Goal: Task Accomplishment & Management: Complete application form

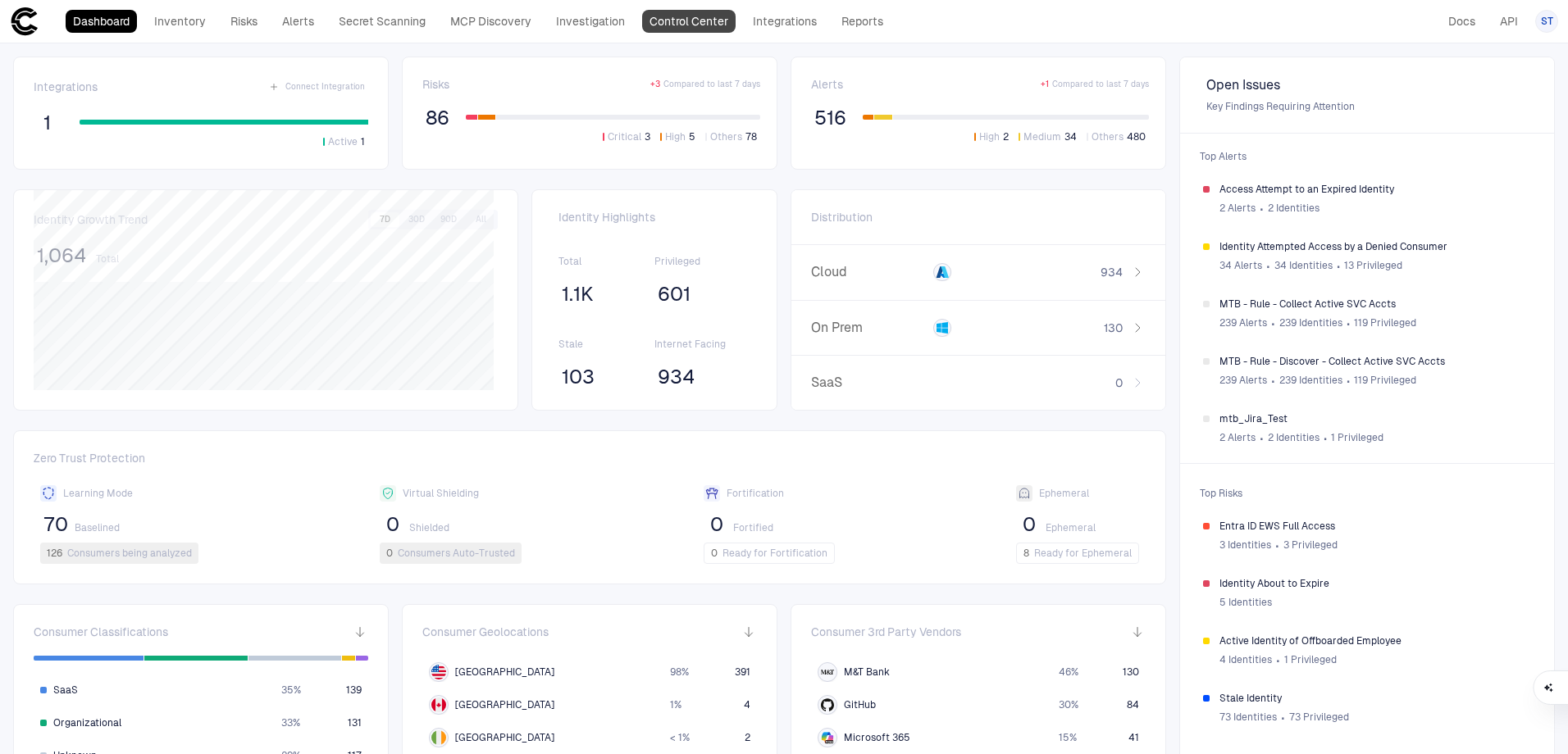
click at [677, 25] on link "Control Center" at bounding box center [689, 21] width 93 height 23
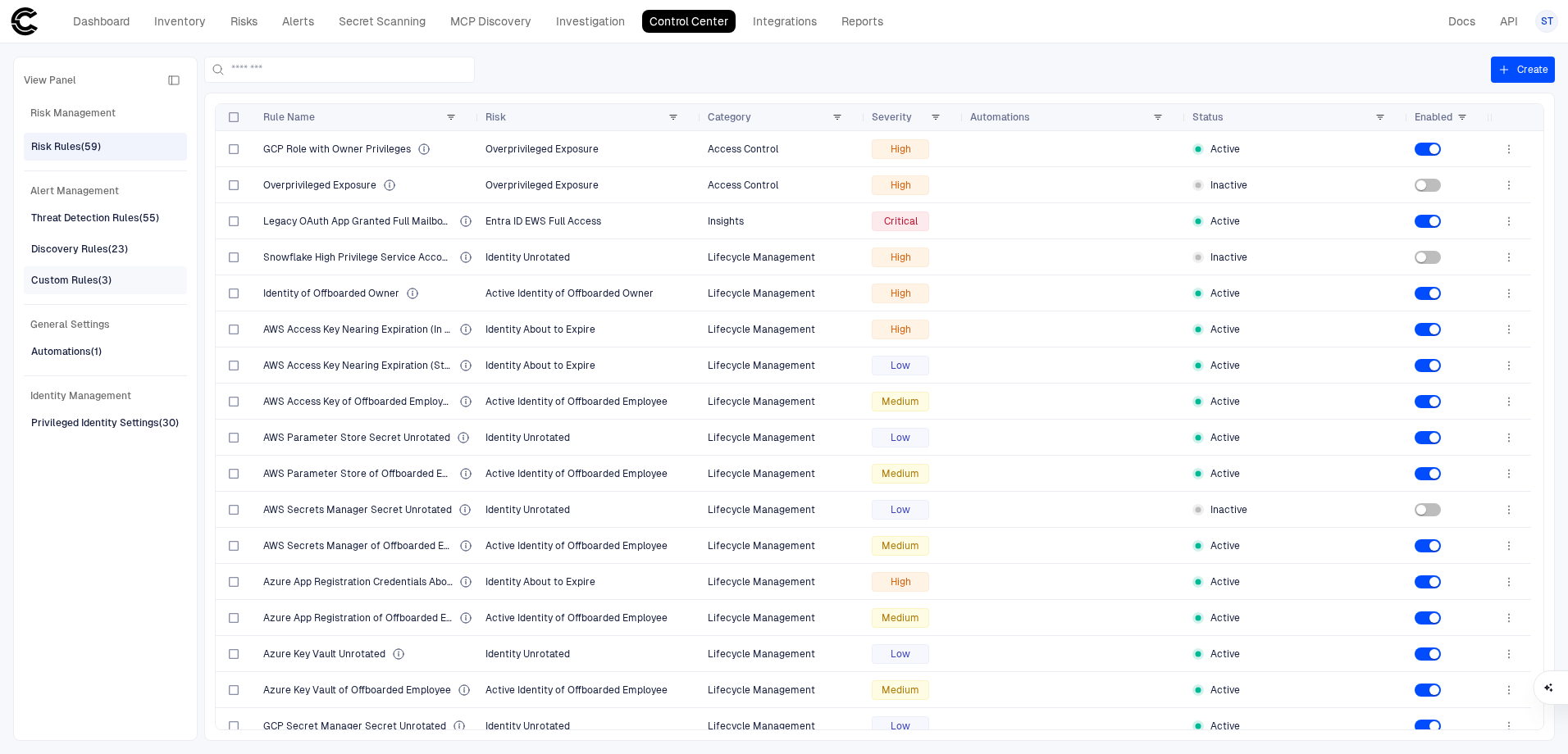
click at [125, 287] on div "Custom Rules (3)" at bounding box center [106, 280] width 152 height 26
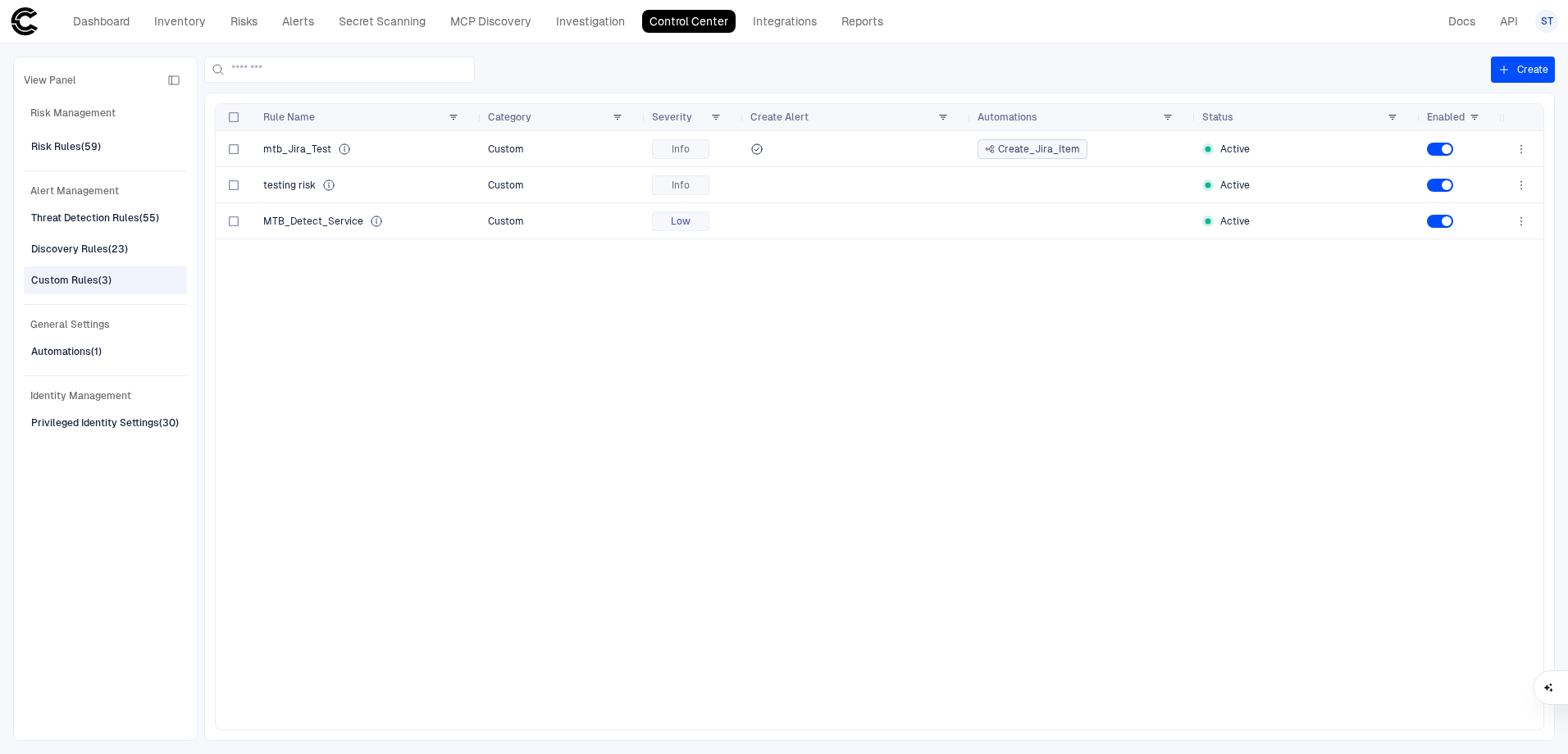
click at [551, 355] on div "mtb_Jira_Test Custom Info Create_Jira_Item Active testing risk Custom Info Acti…" at bounding box center [859, 430] width 1287 height 598
click at [1510, 78] on button "Create" at bounding box center [1522, 69] width 64 height 26
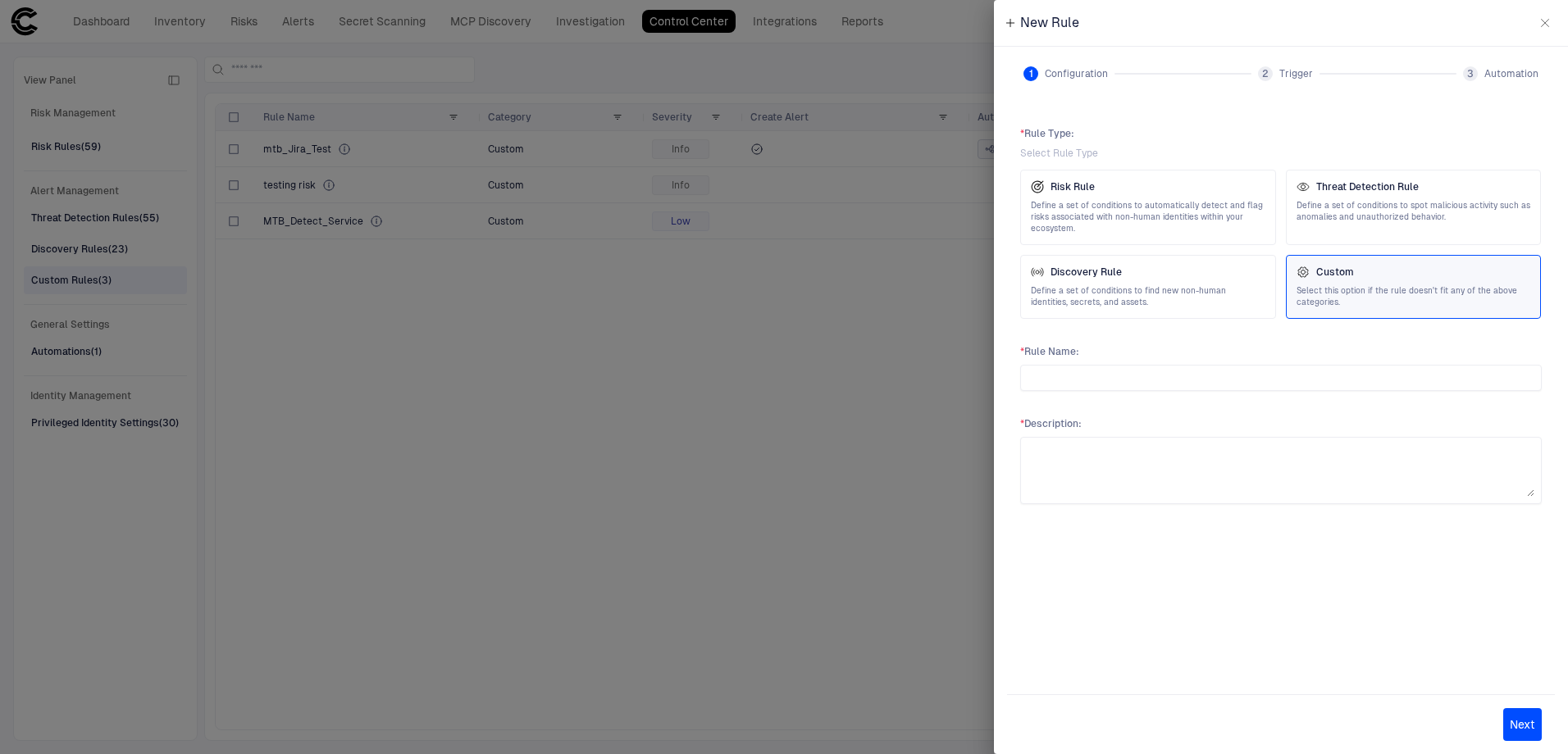
click at [1384, 283] on div "Custom Select this option if the rule doesn't fit any of the above categories." at bounding box center [1413, 286] width 235 height 43
click at [1064, 376] on input "text" at bounding box center [1281, 377] width 506 height 25
type input "*"
click at [1048, 378] on input "**********" at bounding box center [1281, 377] width 506 height 25
type input "**********"
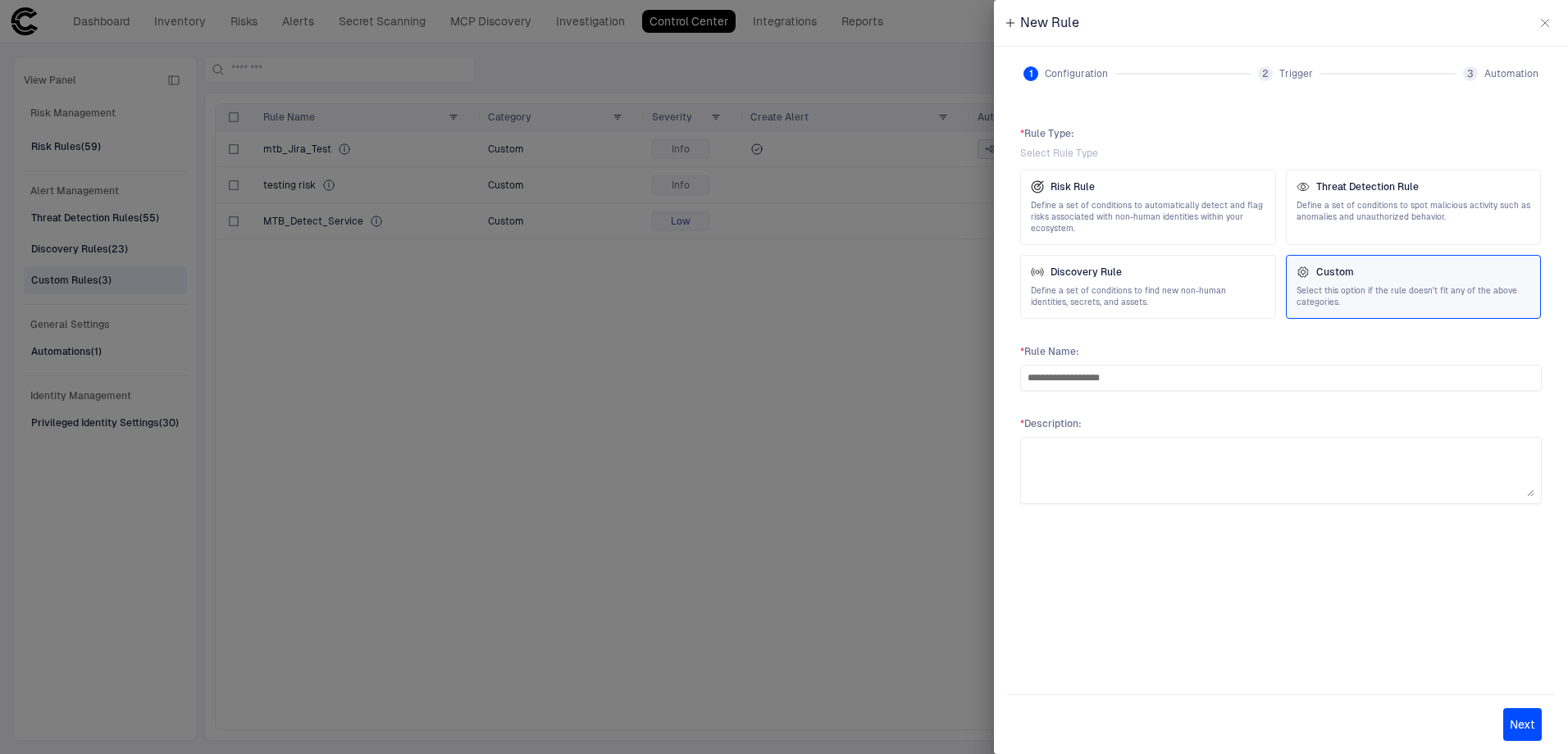
click at [1520, 720] on button "Next" at bounding box center [1521, 724] width 39 height 33
click at [1141, 473] on textarea at bounding box center [1281, 470] width 506 height 53
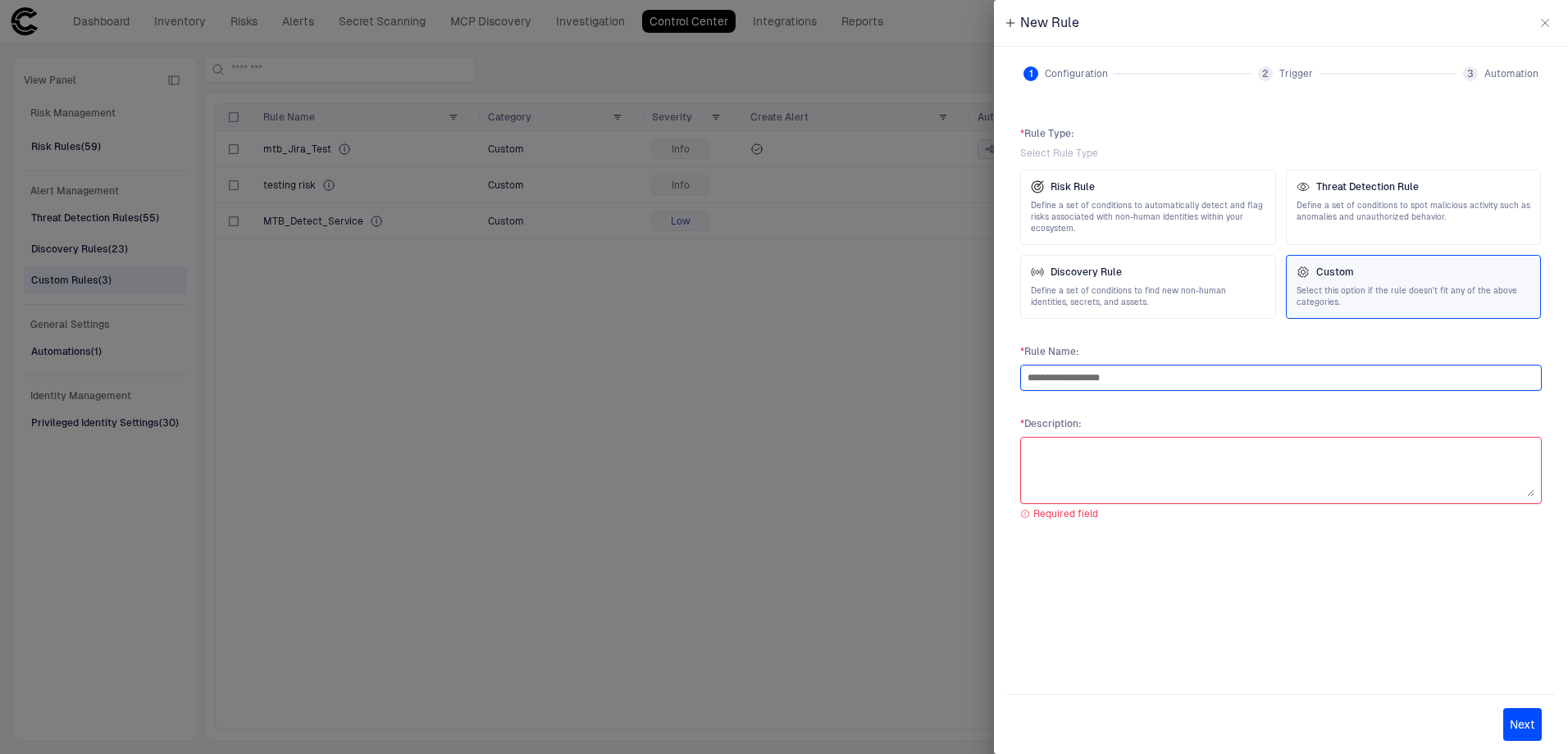
drag, startPoint x: 1171, startPoint y: 374, endPoint x: 945, endPoint y: 350, distance: 227.3
click at [945, 350] on div "**********" at bounding box center [784, 377] width 1568 height 754
click at [1065, 472] on textarea at bounding box center [1281, 470] width 506 height 53
paste textarea "**********"
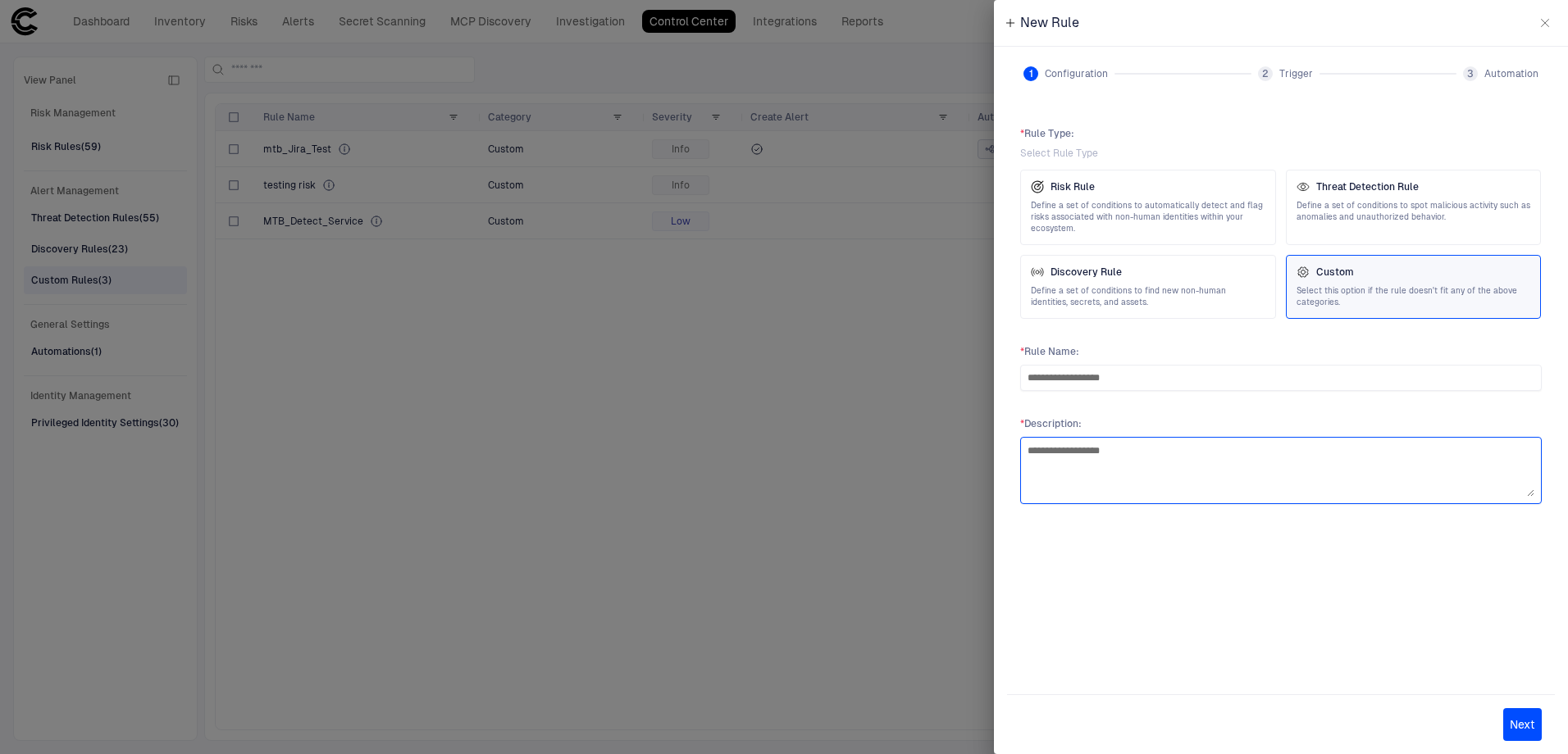
type textarea "**********"
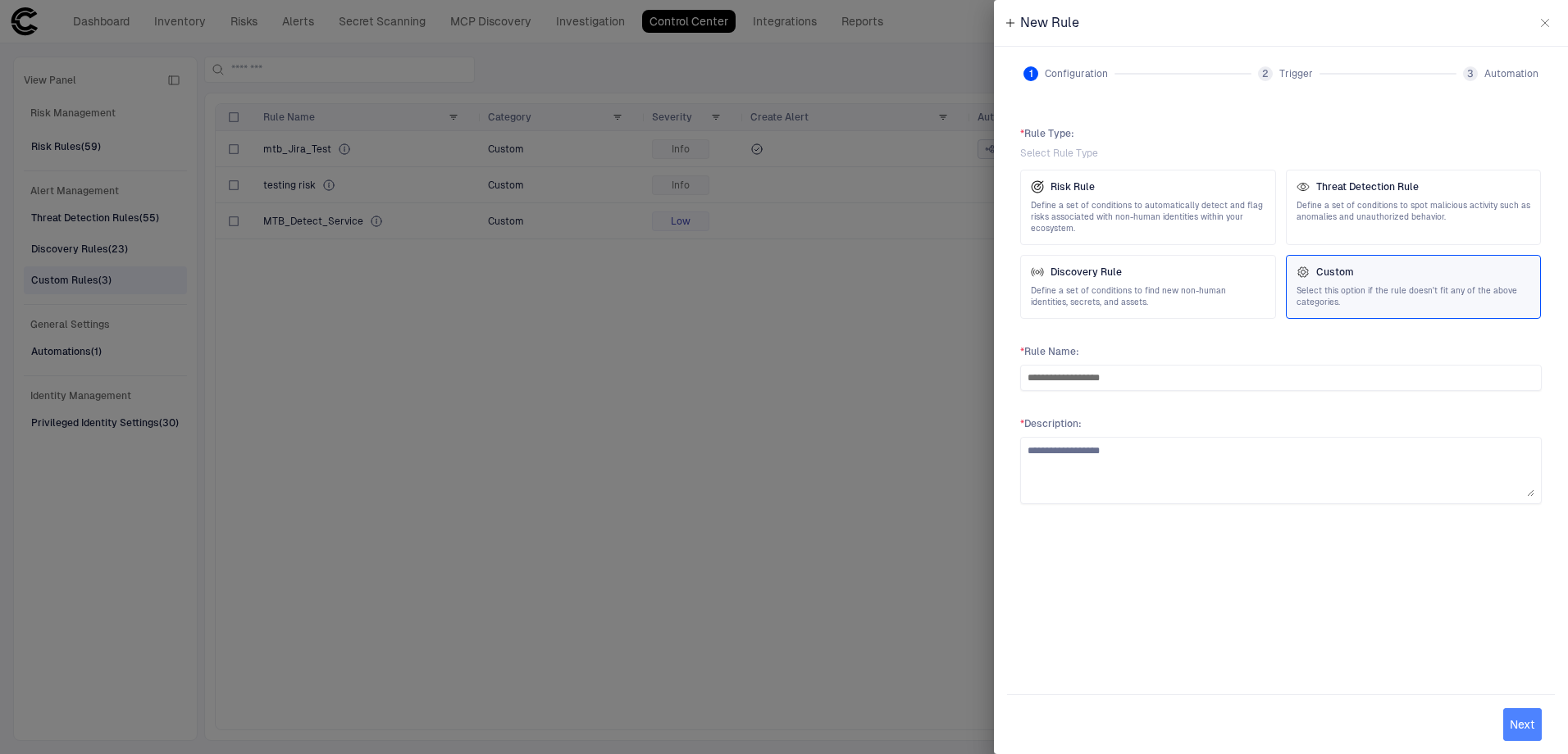
click at [1528, 722] on button "Next" at bounding box center [1521, 724] width 39 height 33
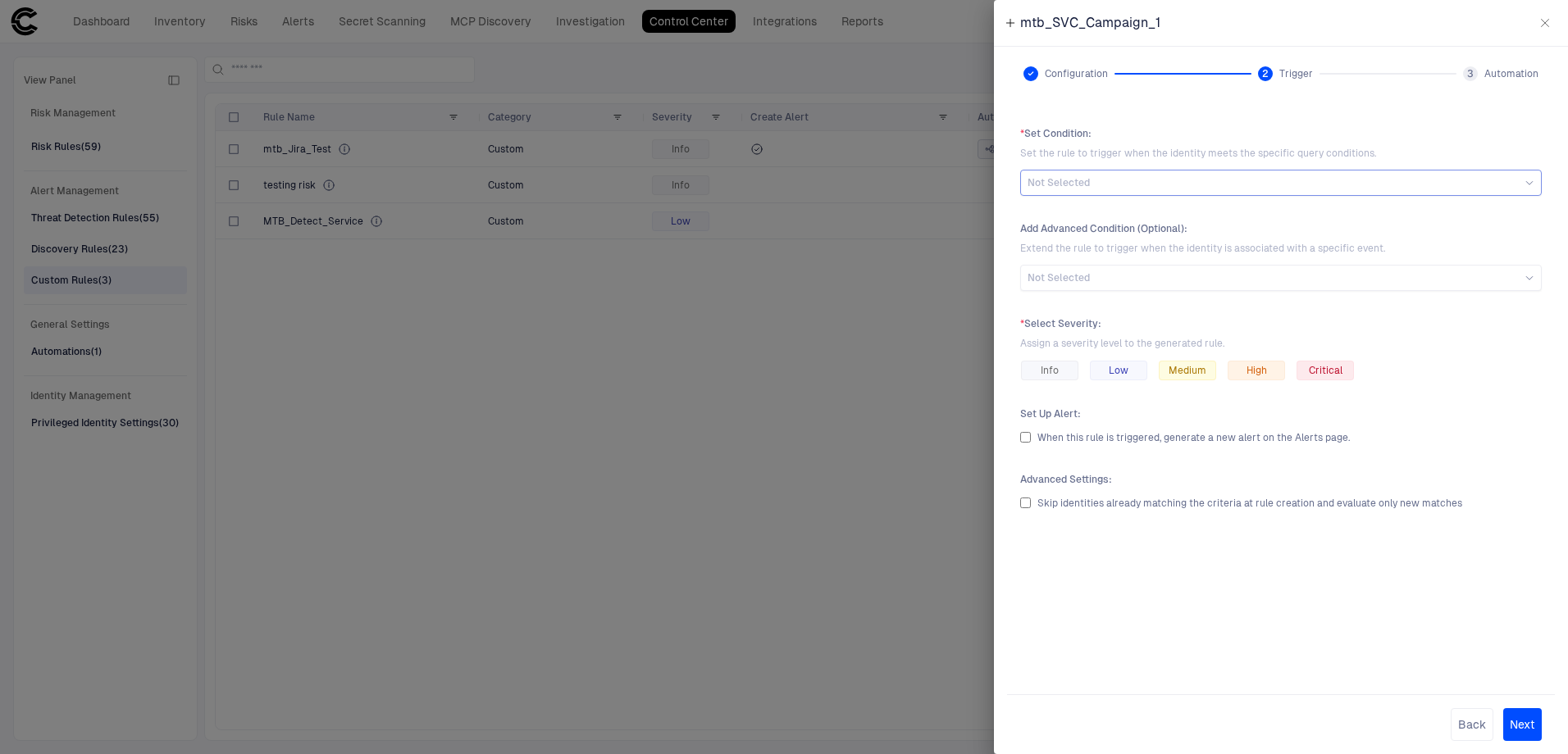
click at [1079, 182] on span "Not Selected" at bounding box center [1059, 182] width 62 height 13
click at [1421, 139] on span "* Set Condition :" at bounding box center [1281, 133] width 521 height 13
click at [1129, 377] on div "Low" at bounding box center [1118, 371] width 57 height 20
click at [1531, 730] on button "Next" at bounding box center [1521, 724] width 39 height 33
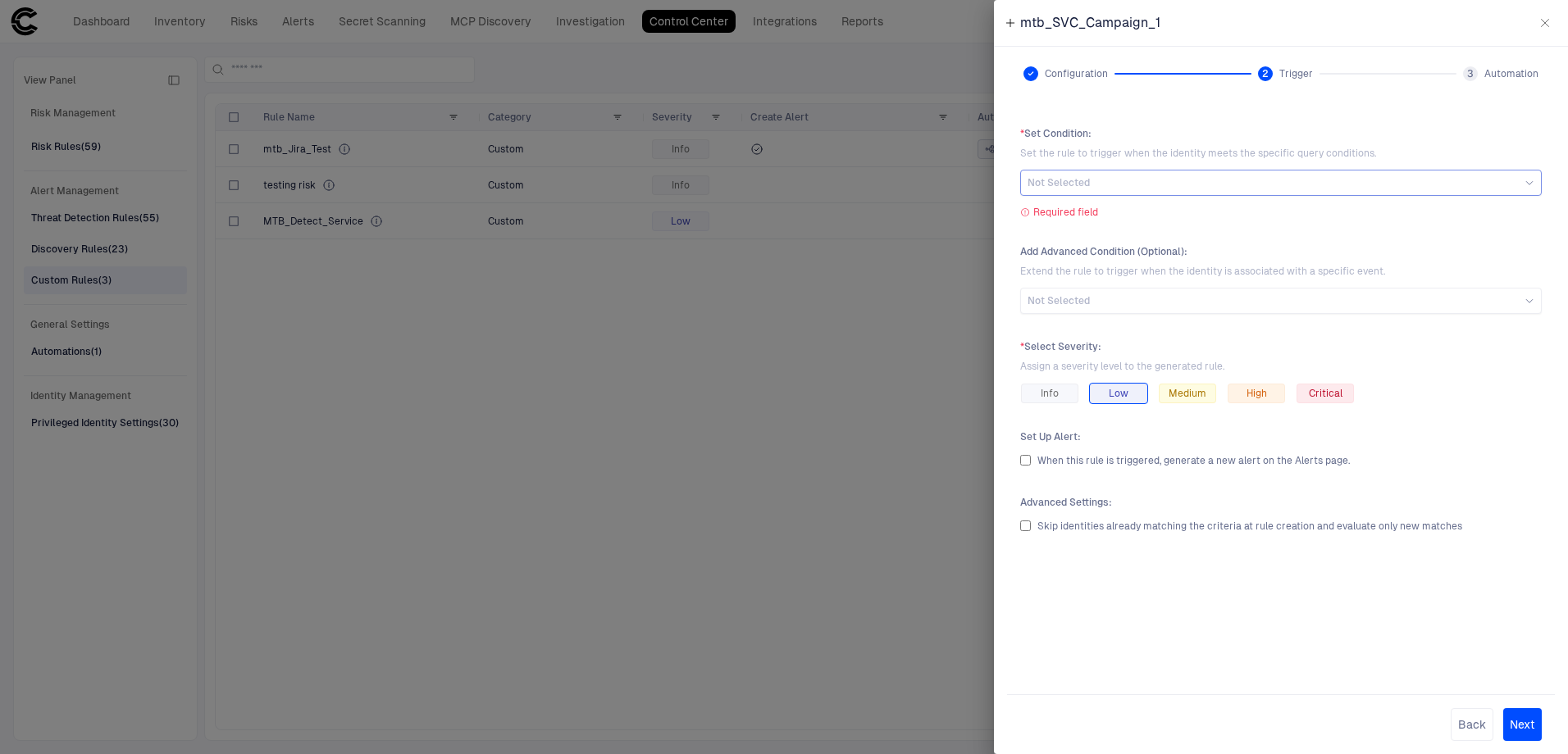
click at [1217, 172] on div "Not Selected" at bounding box center [1281, 182] width 521 height 26
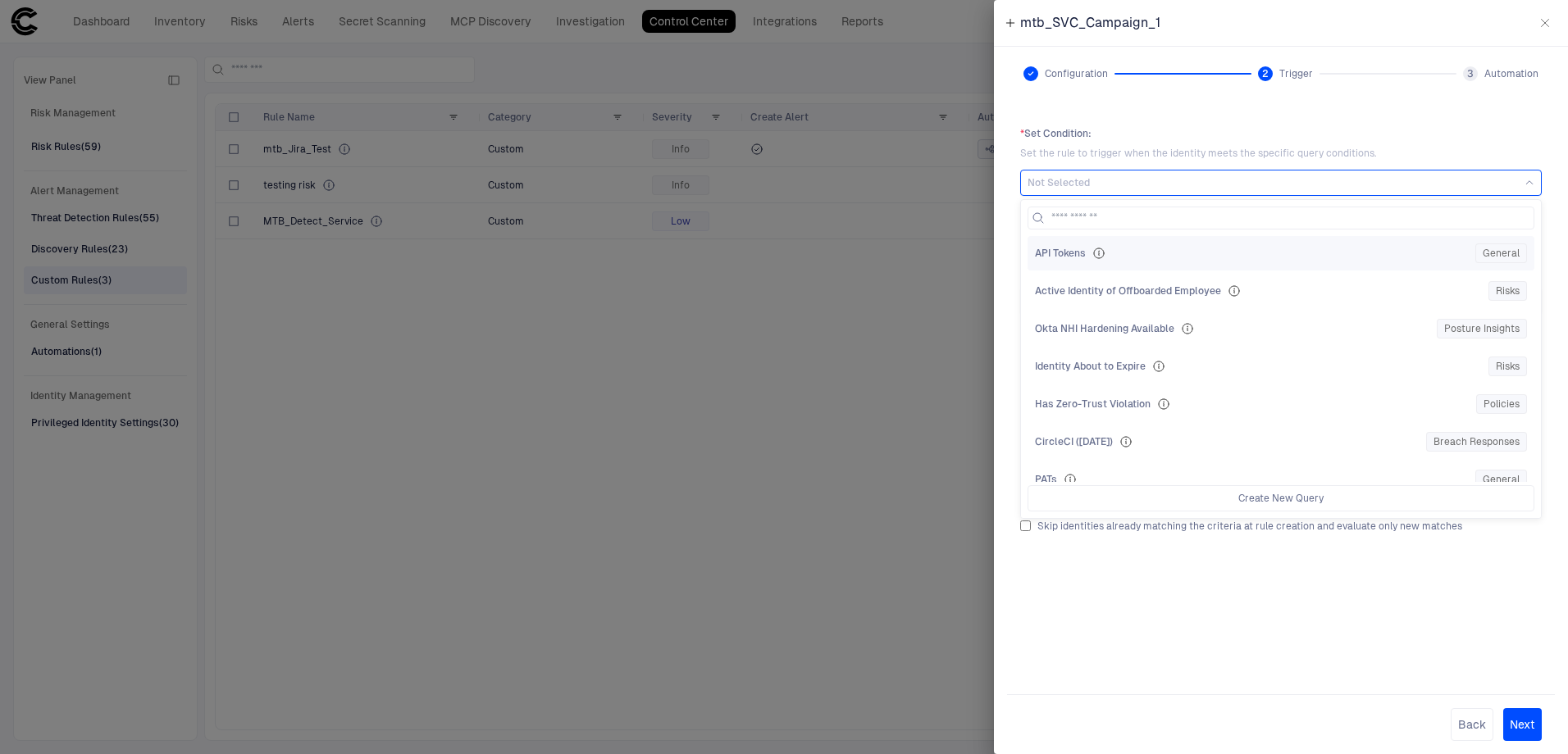
click at [1179, 255] on div "API Tokens" at bounding box center [1252, 253] width 434 height 13
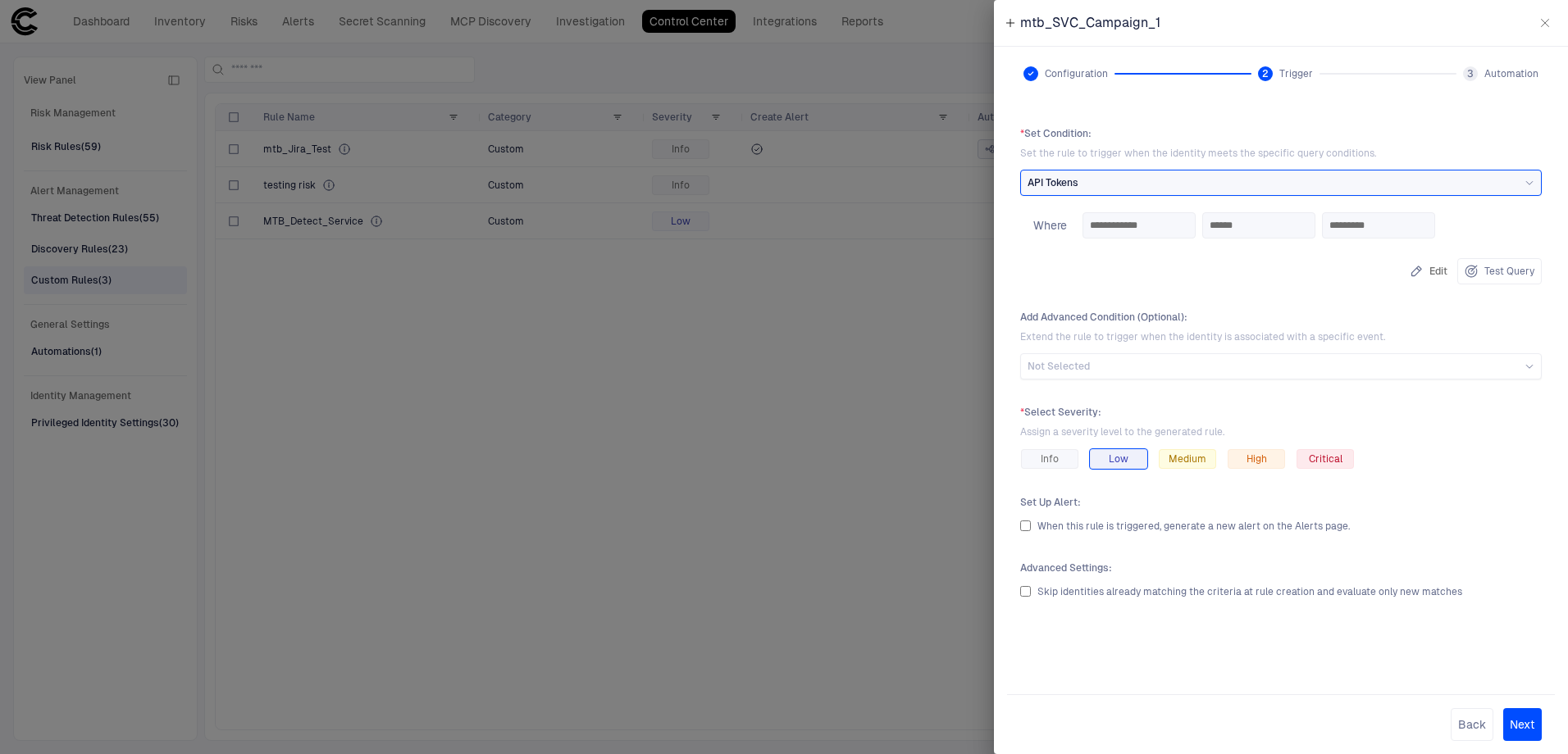
click at [1521, 726] on button "Next" at bounding box center [1521, 724] width 39 height 33
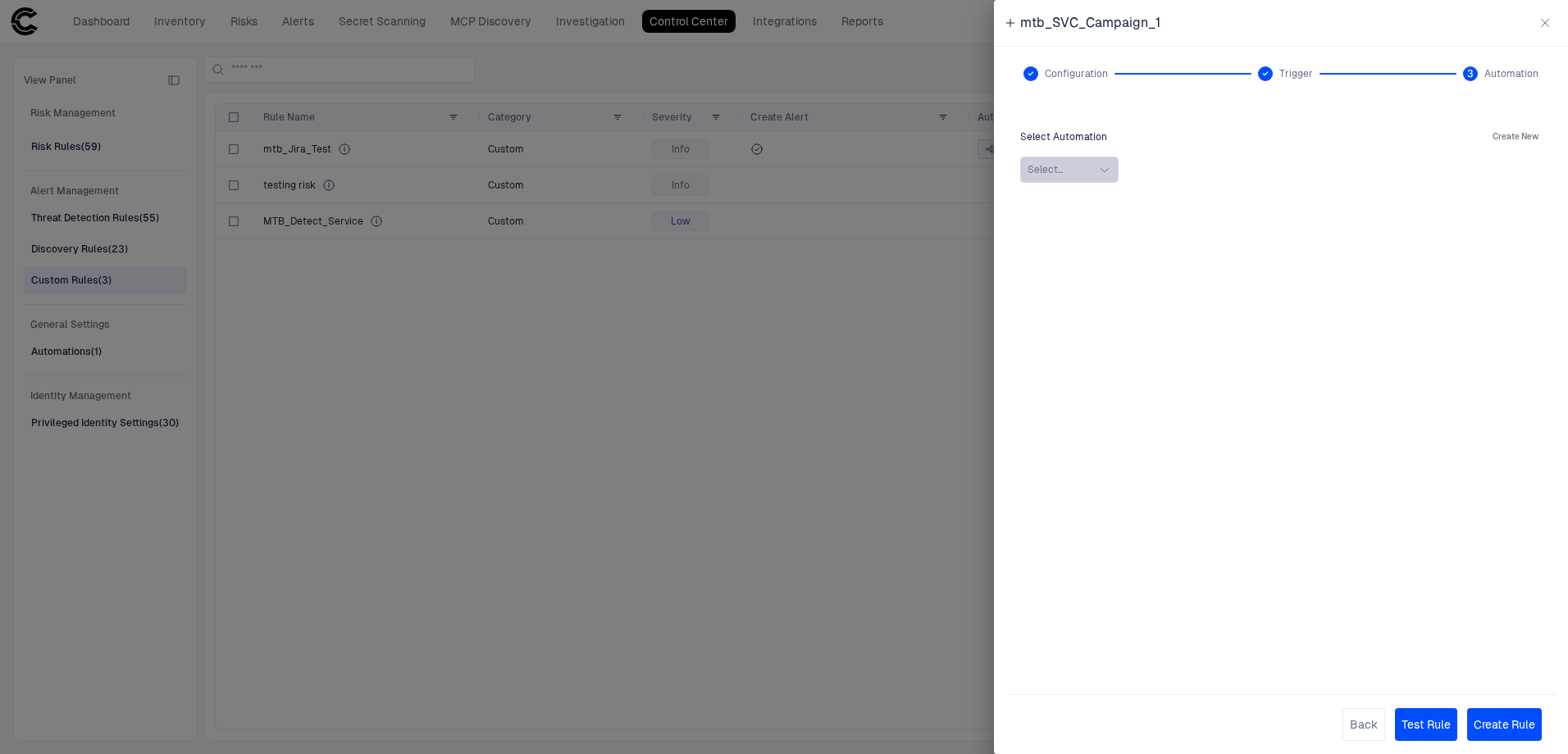
click at [1099, 161] on button "Select..." at bounding box center [1068, 169] width 98 height 26
click at [1264, 487] on div "Select Automation Create New Select..." at bounding box center [1281, 390] width 548 height 554
click at [1367, 731] on button "Back" at bounding box center [1363, 724] width 43 height 33
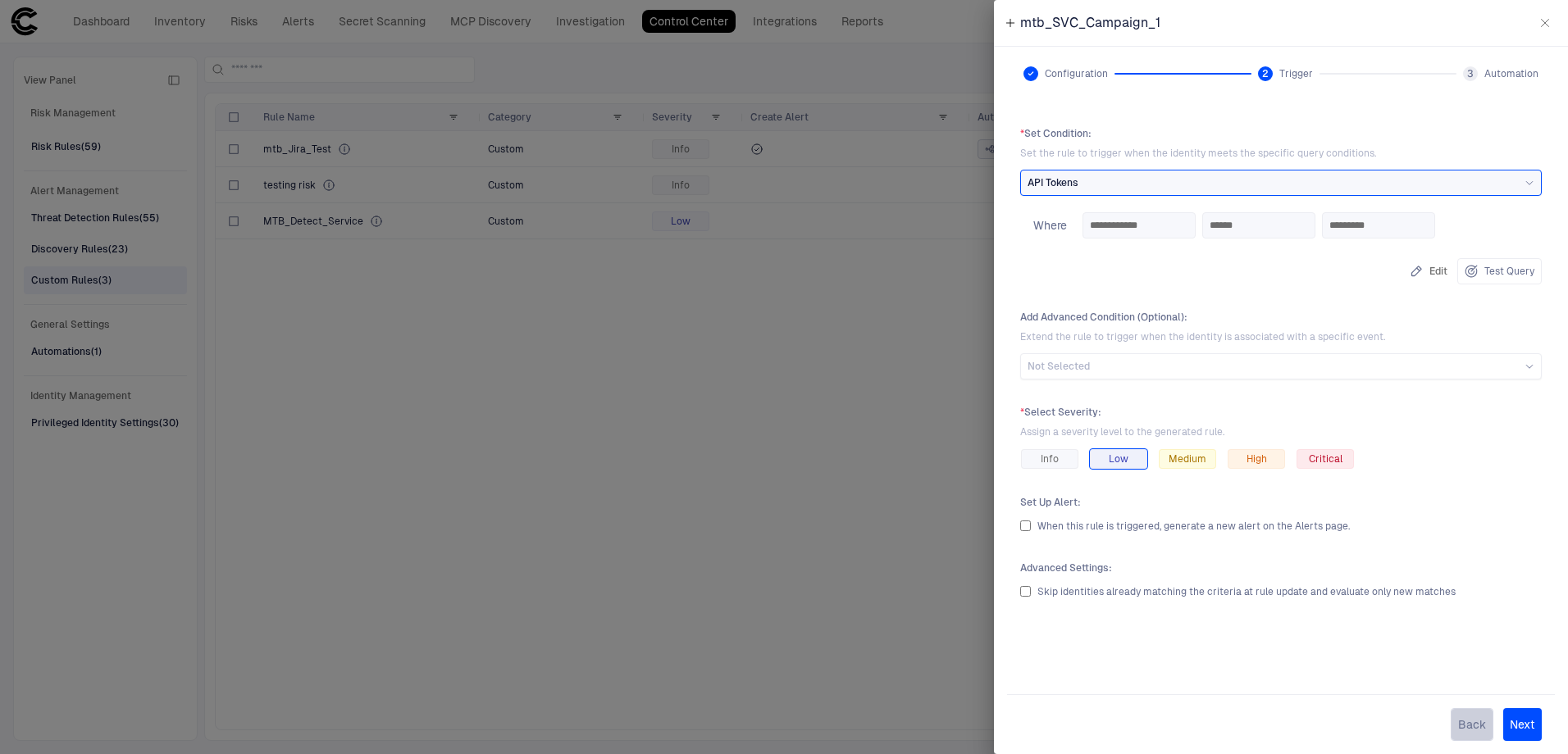
click at [1468, 730] on button "Back" at bounding box center [1471, 724] width 43 height 33
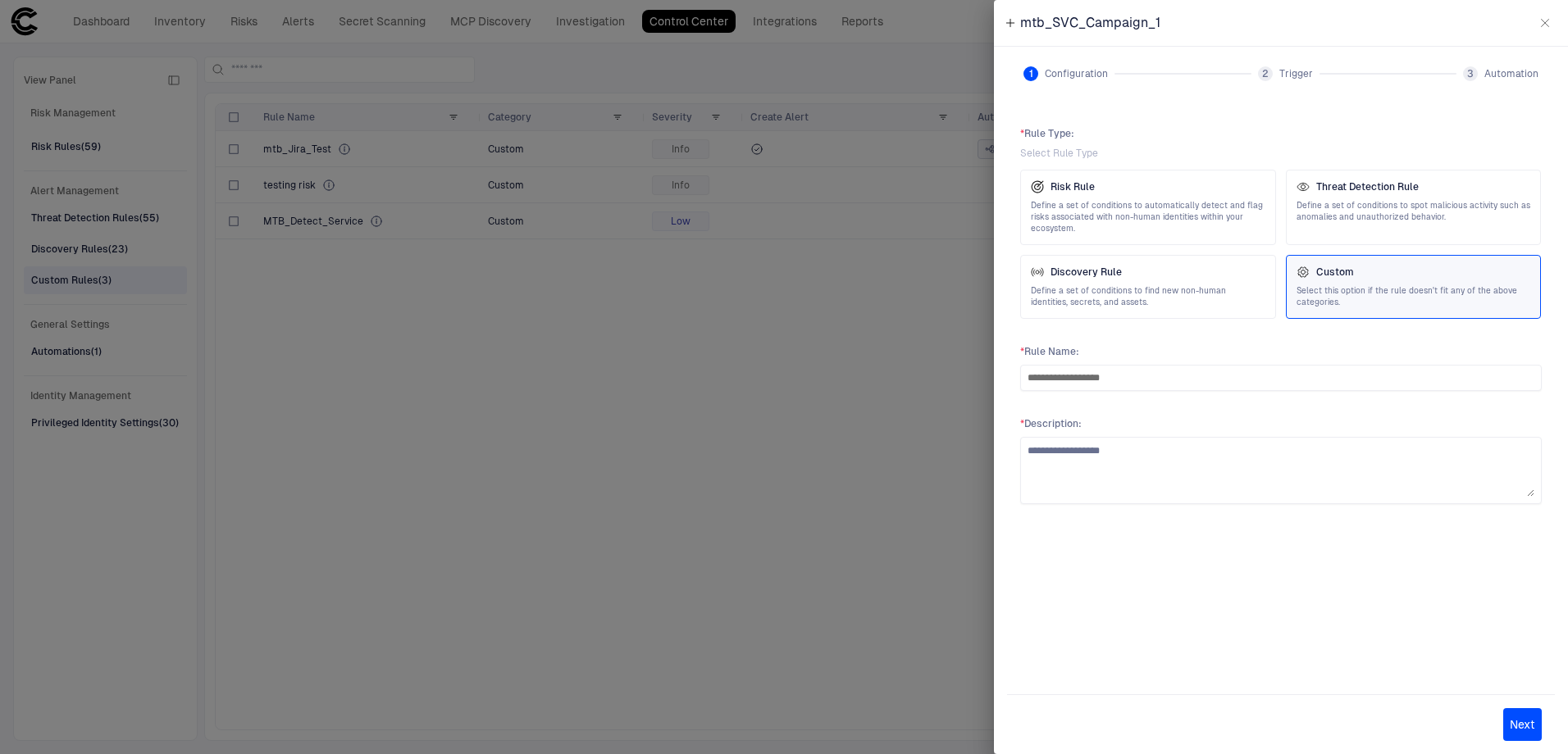
click at [1550, 25] on icon "button" at bounding box center [1544, 23] width 13 height 13
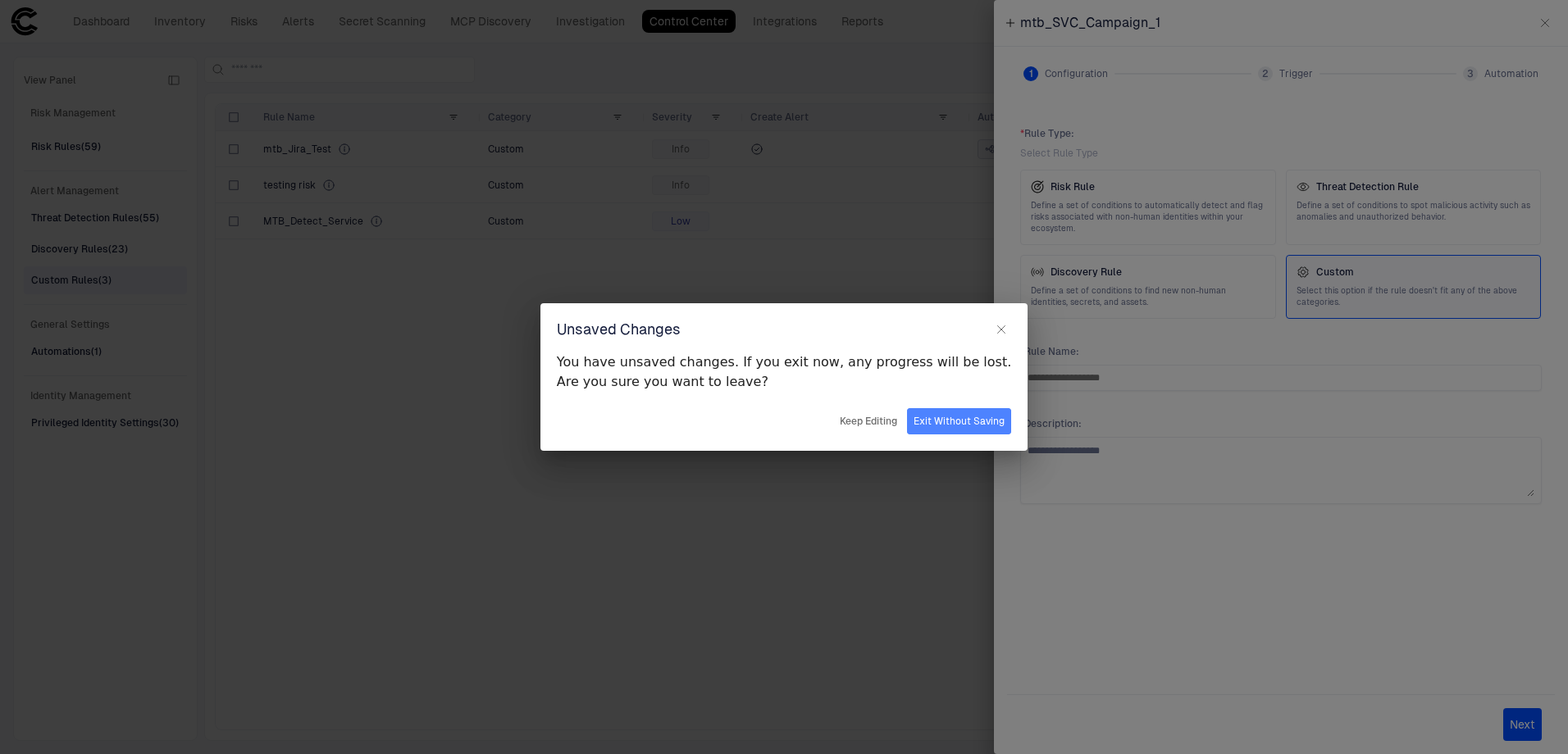
click at [954, 414] on button "Exit Without Saving" at bounding box center [958, 421] width 104 height 26
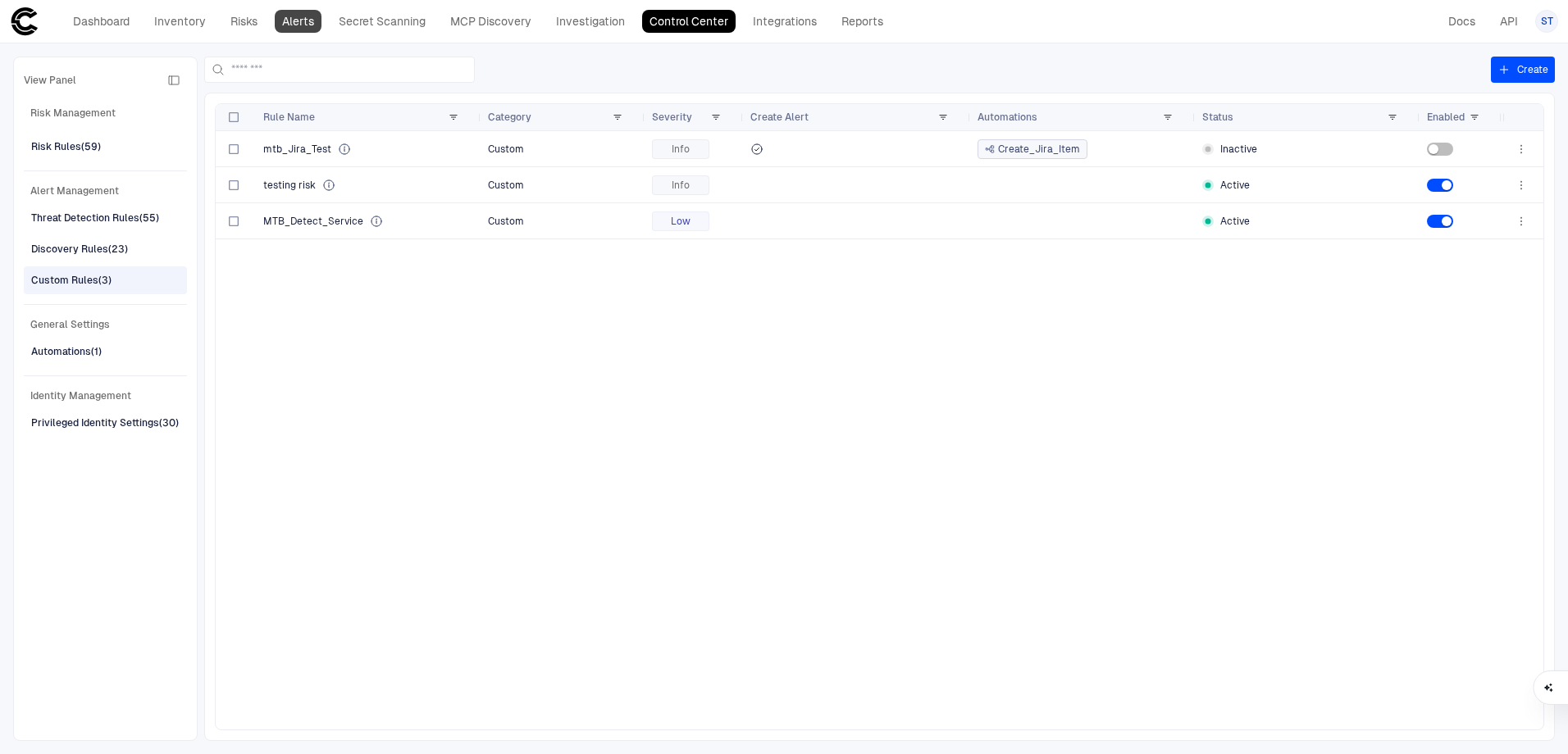
click at [310, 21] on link "Alerts" at bounding box center [297, 21] width 47 height 23
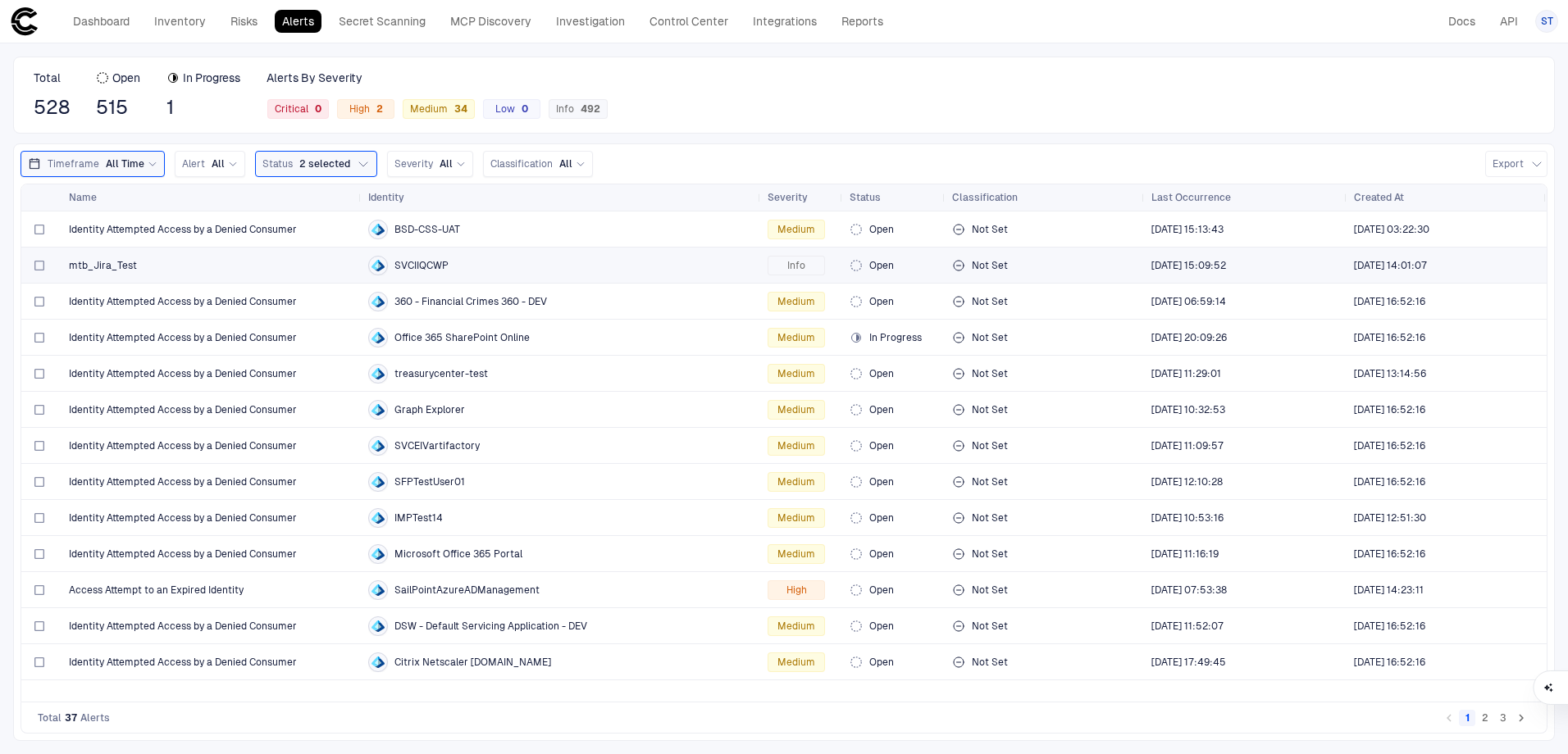
click at [111, 261] on span "mtb_Jira_Test" at bounding box center [102, 265] width 68 height 13
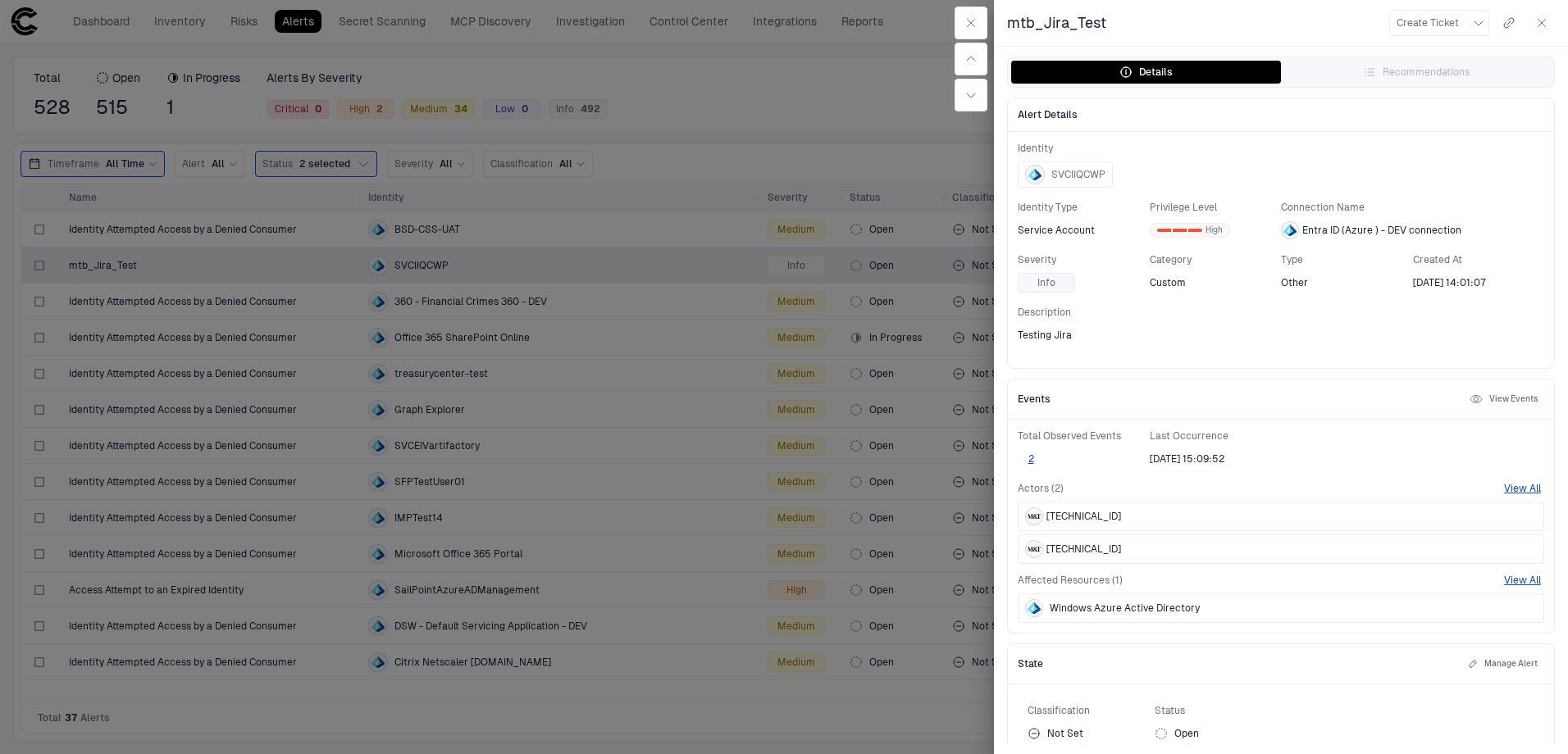
click at [1542, 30] on button "button" at bounding box center [1541, 23] width 26 height 26
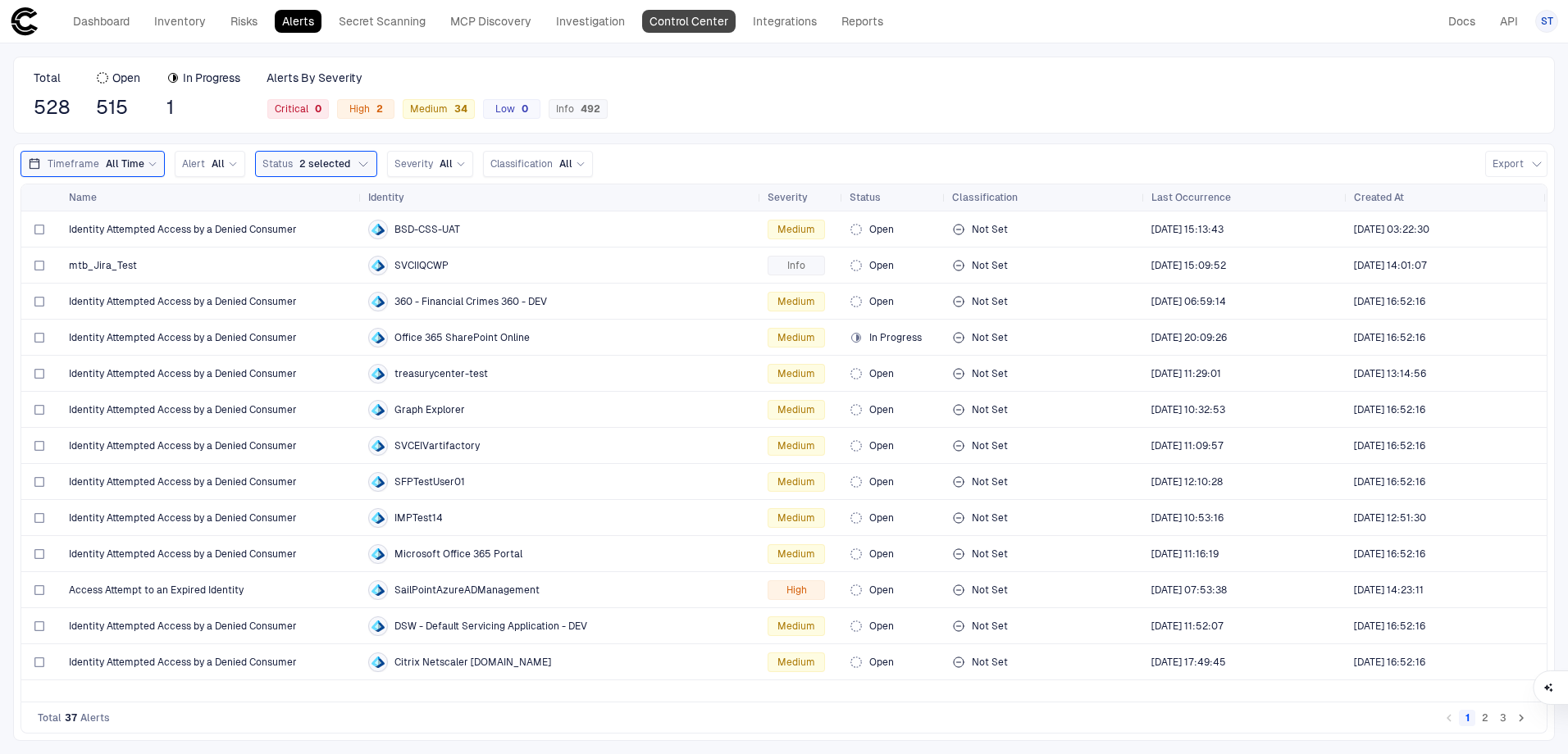
click at [727, 14] on link "Control Center" at bounding box center [689, 21] width 93 height 23
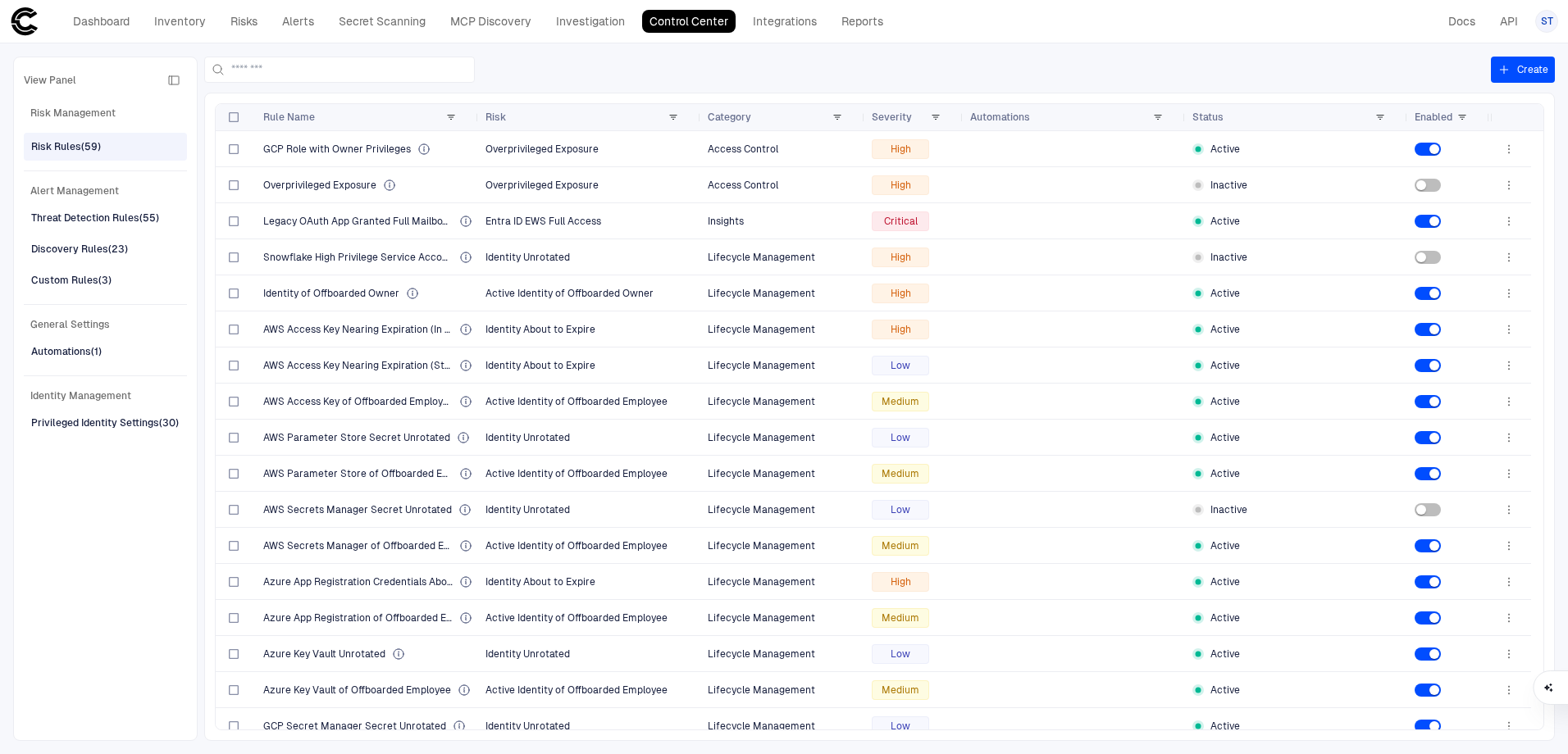
click at [142, 295] on div "View Panel Risk Management Risk Rules (59) Alert Management Threat Detection Ru…" at bounding box center [105, 398] width 164 height 663
click at [144, 287] on div "Custom Rules (3)" at bounding box center [106, 280] width 152 height 26
